Goal: Check status: Check status

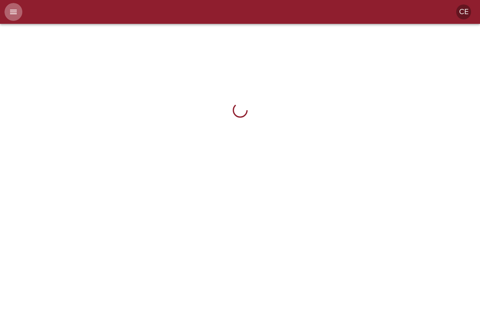
click at [15, 13] on icon "menu" at bounding box center [13, 11] width 9 height 9
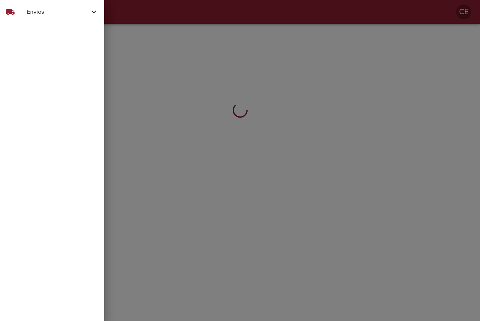
click at [50, 13] on span "Envíos" at bounding box center [58, 11] width 63 height 9
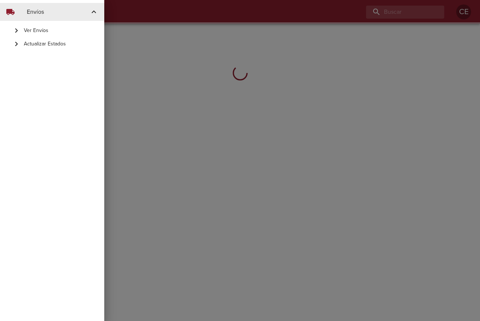
click at [58, 43] on span "Actualizar Estados" at bounding box center [61, 43] width 74 height 7
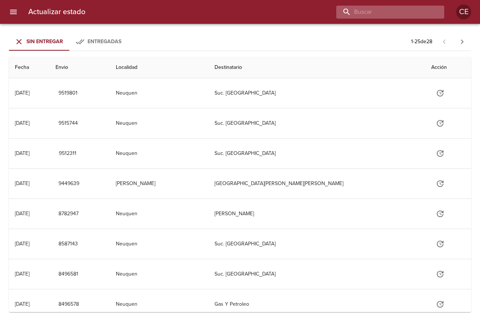
click at [391, 13] on input "buscar" at bounding box center [383, 12] width 95 height 13
type input "16784"
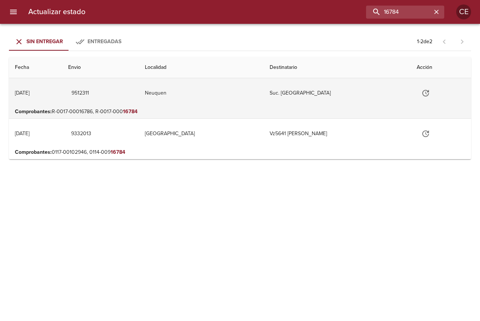
click at [435, 96] on td "Tabla de envíos del cliente" at bounding box center [440, 93] width 60 height 30
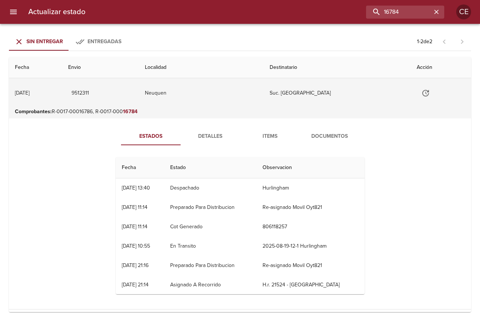
click at [421, 95] on icon "Tabla de envíos del cliente" at bounding box center [425, 93] width 9 height 9
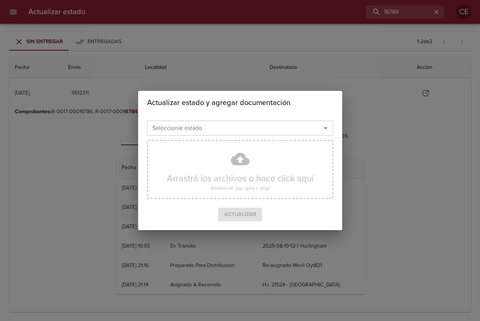
click at [217, 128] on input "Seleccionar estado" at bounding box center [229, 128] width 160 height 10
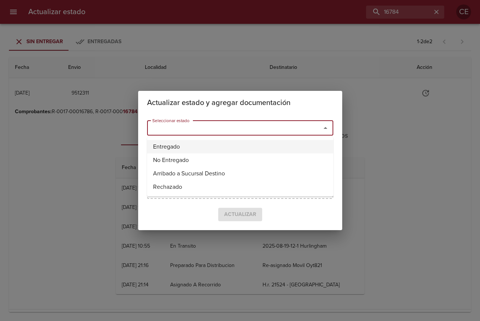
click at [196, 144] on li "Entregado" at bounding box center [240, 146] width 186 height 13
type input "Entregado"
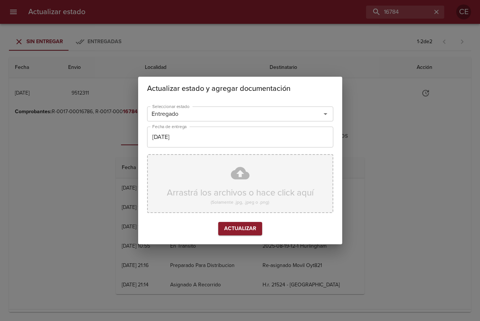
click at [211, 190] on div "Arrastrá los archivos o hace click aquí (Solamente .jpg, .jpeg o .png)" at bounding box center [240, 183] width 186 height 59
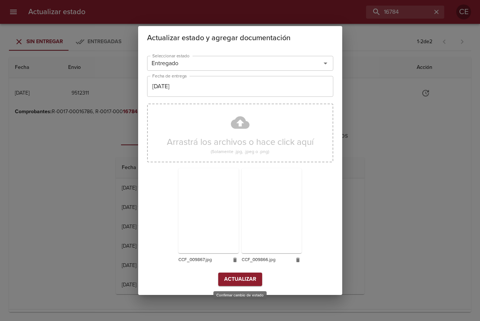
click at [245, 278] on span "Actualizar" at bounding box center [240, 279] width 32 height 9
